Goal: Task Accomplishment & Management: Manage account settings

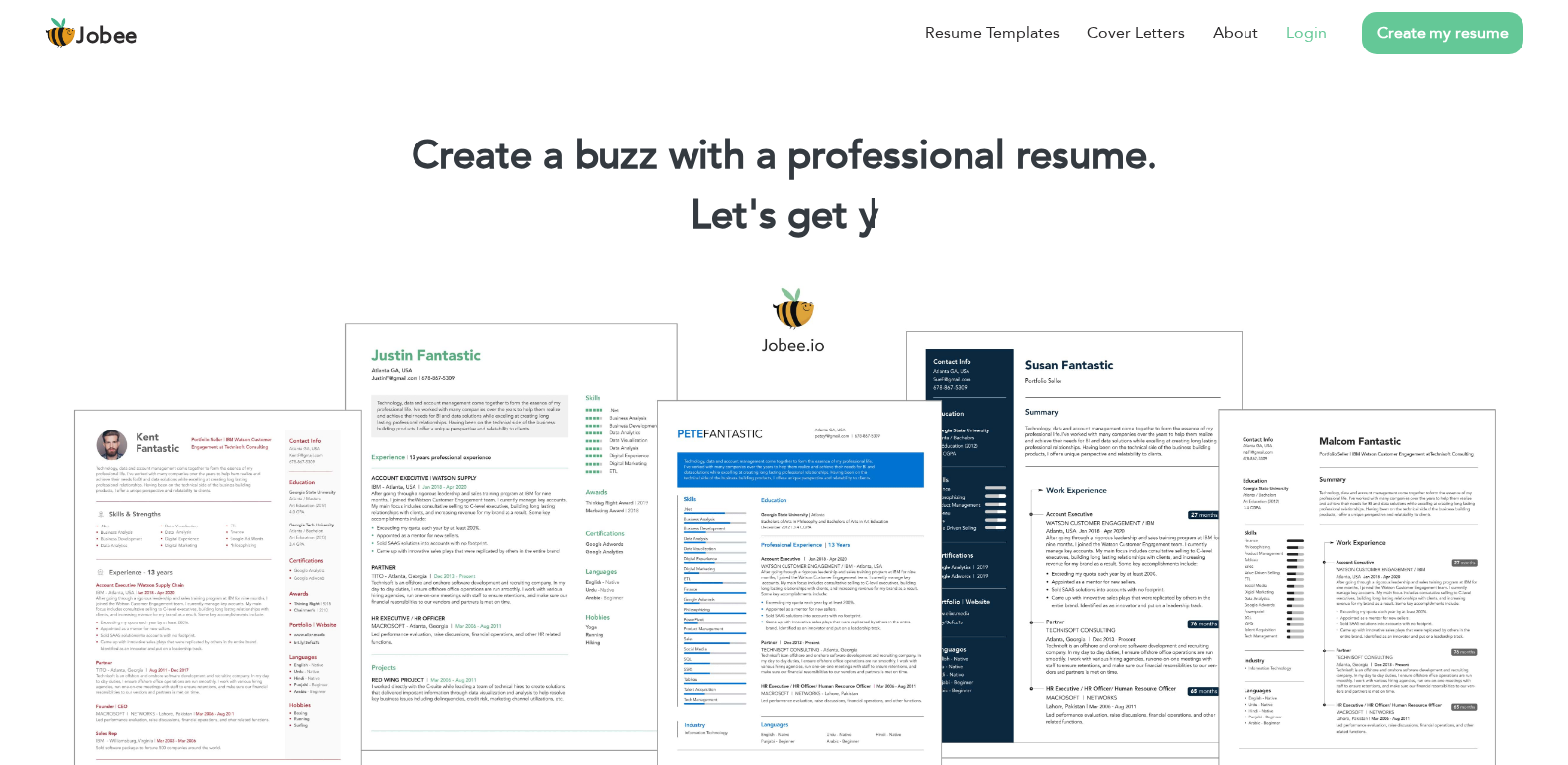
click at [1310, 32] on link "Login" at bounding box center [1306, 33] width 41 height 24
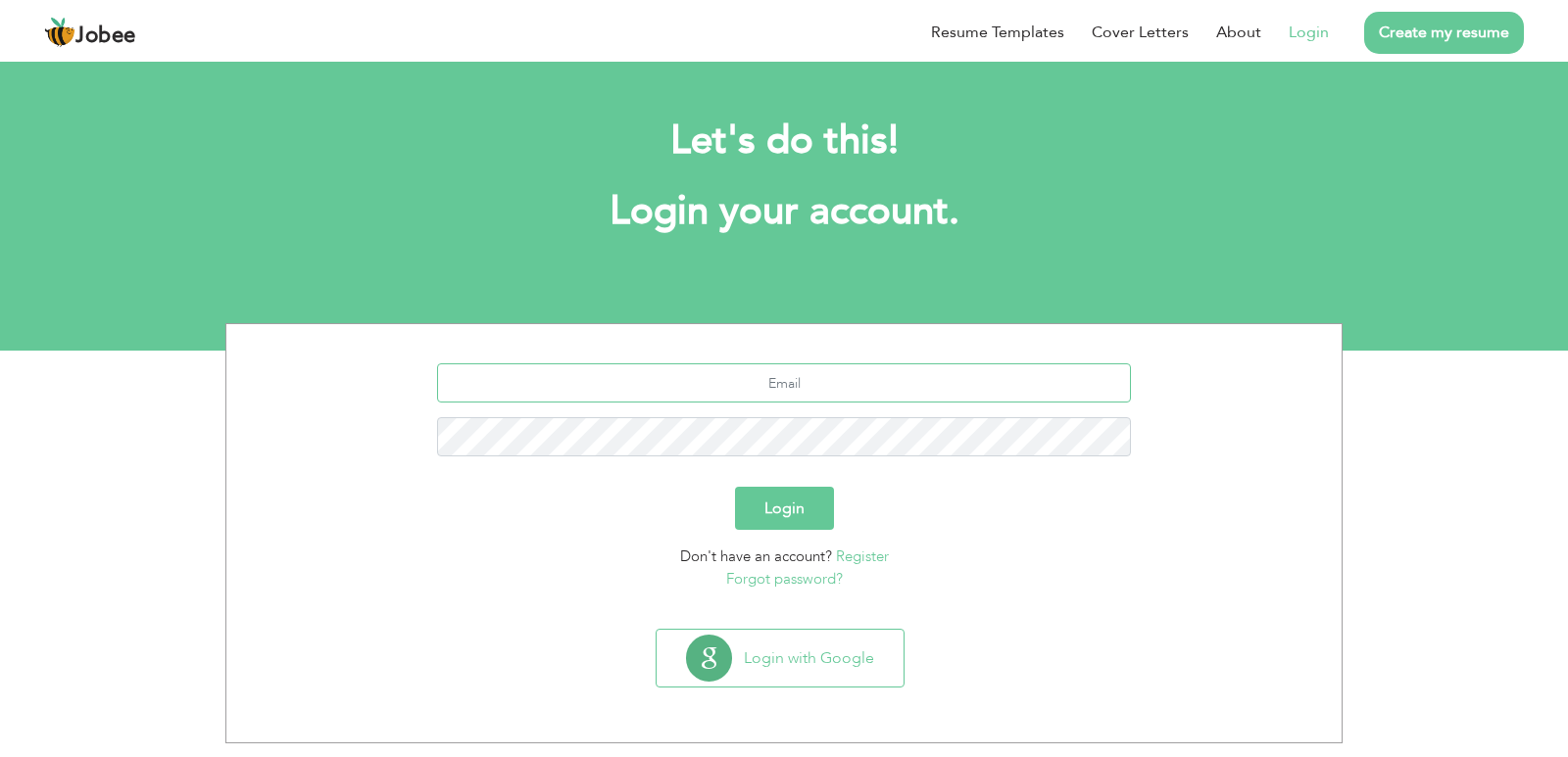
click at [794, 375] on input "text" at bounding box center [784, 383] width 695 height 40
type input "fa"
click at [798, 674] on button "Login with Google" at bounding box center [779, 657] width 246 height 56
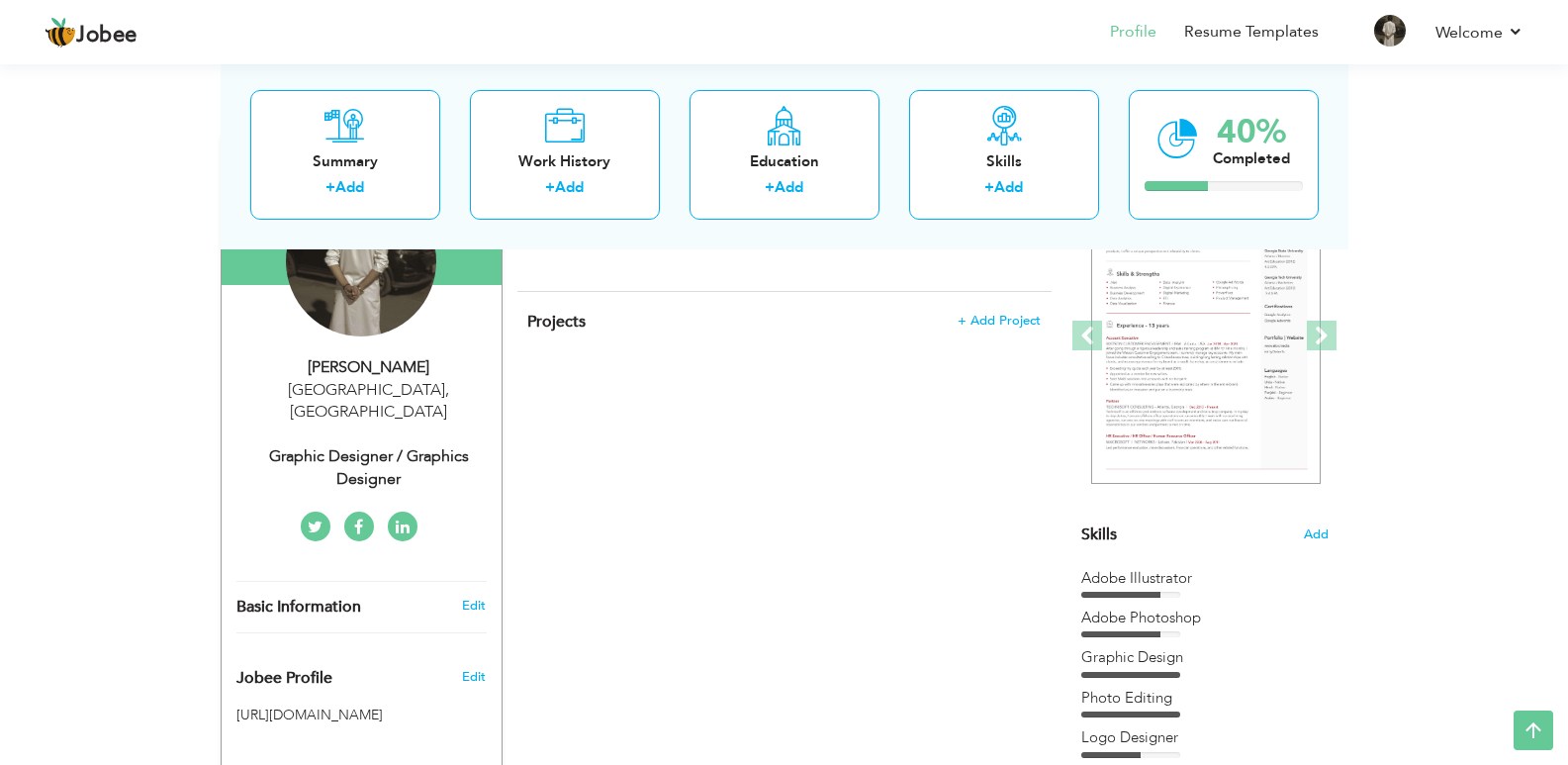
scroll to position [198, 0]
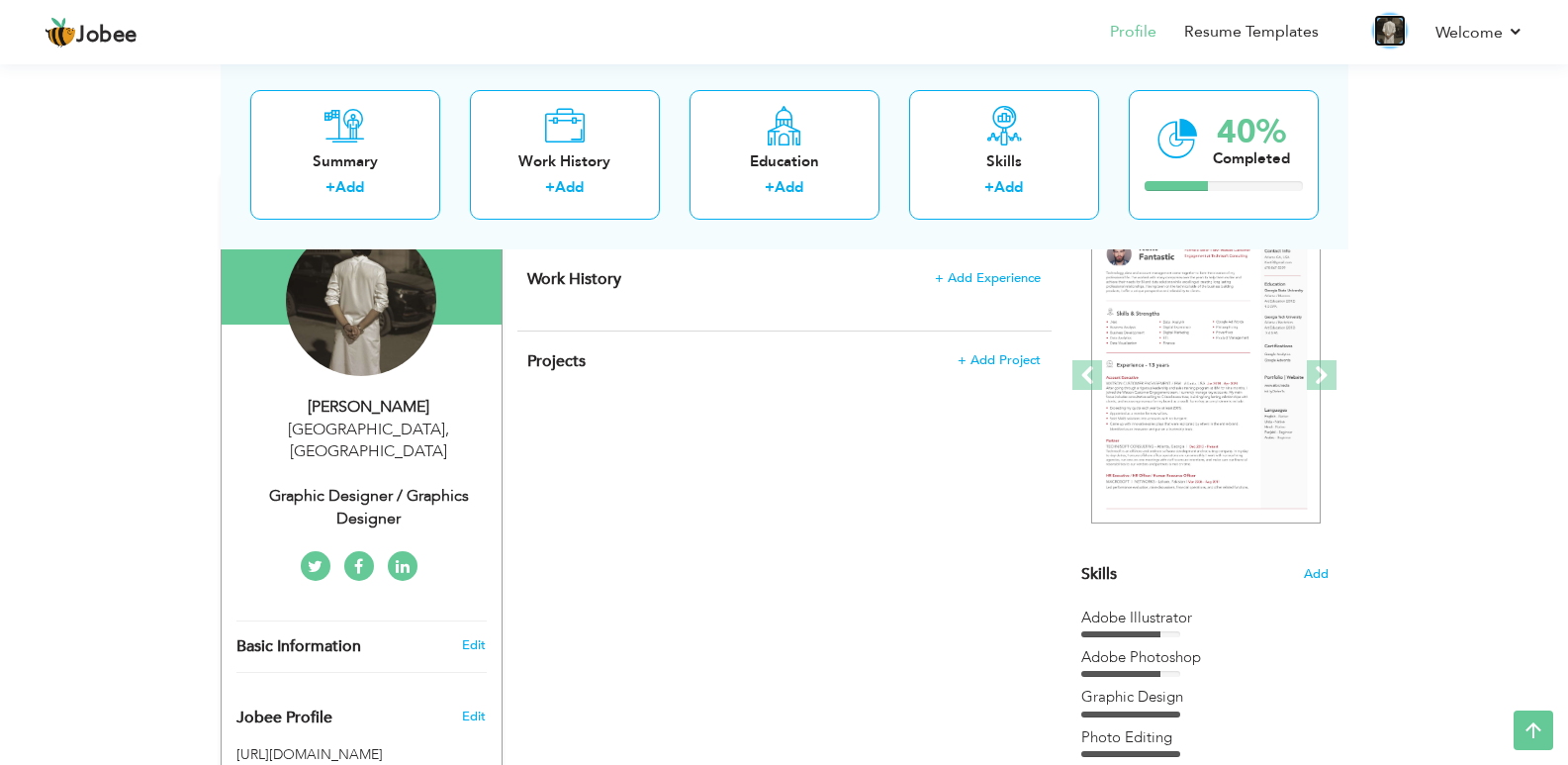
click at [1393, 37] on img at bounding box center [1390, 31] width 32 height 32
